Goal: Information Seeking & Learning: Learn about a topic

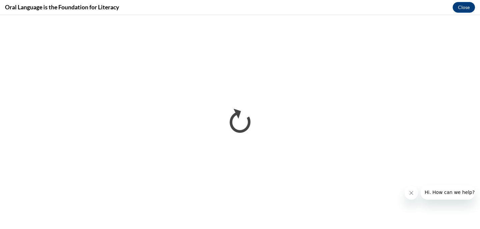
click at [411, 192] on icon "Close message from company" at bounding box center [411, 192] width 5 height 5
